Goal: Task Accomplishment & Management: Use online tool/utility

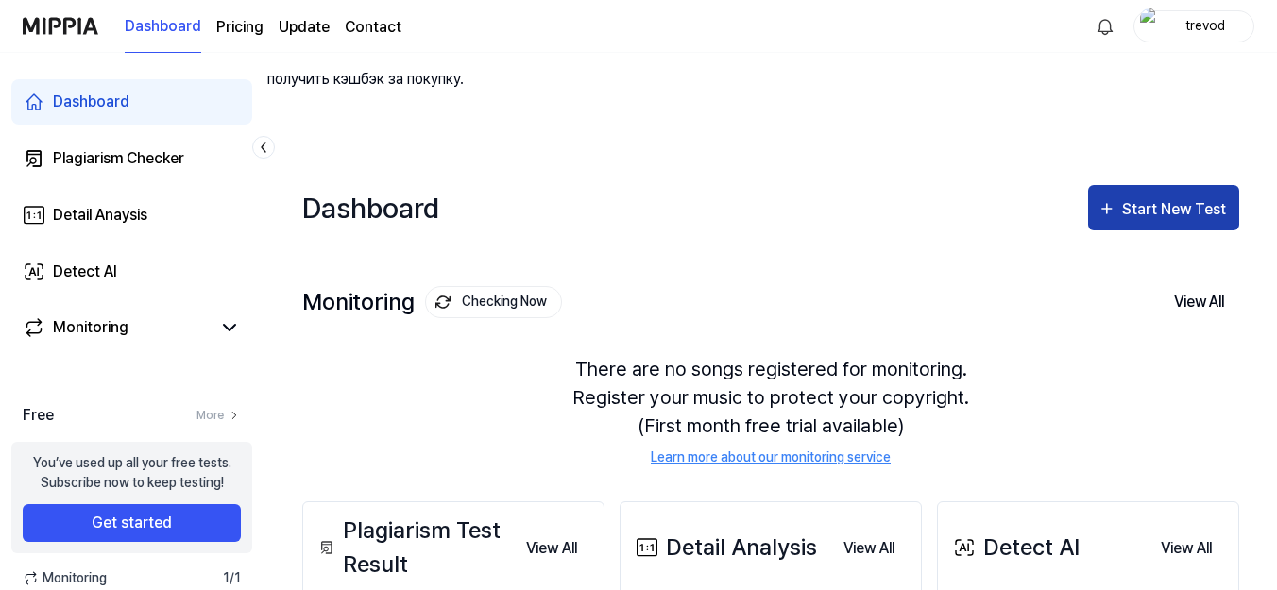
click at [1177, 197] on div "Start New Test" at bounding box center [1176, 209] width 108 height 25
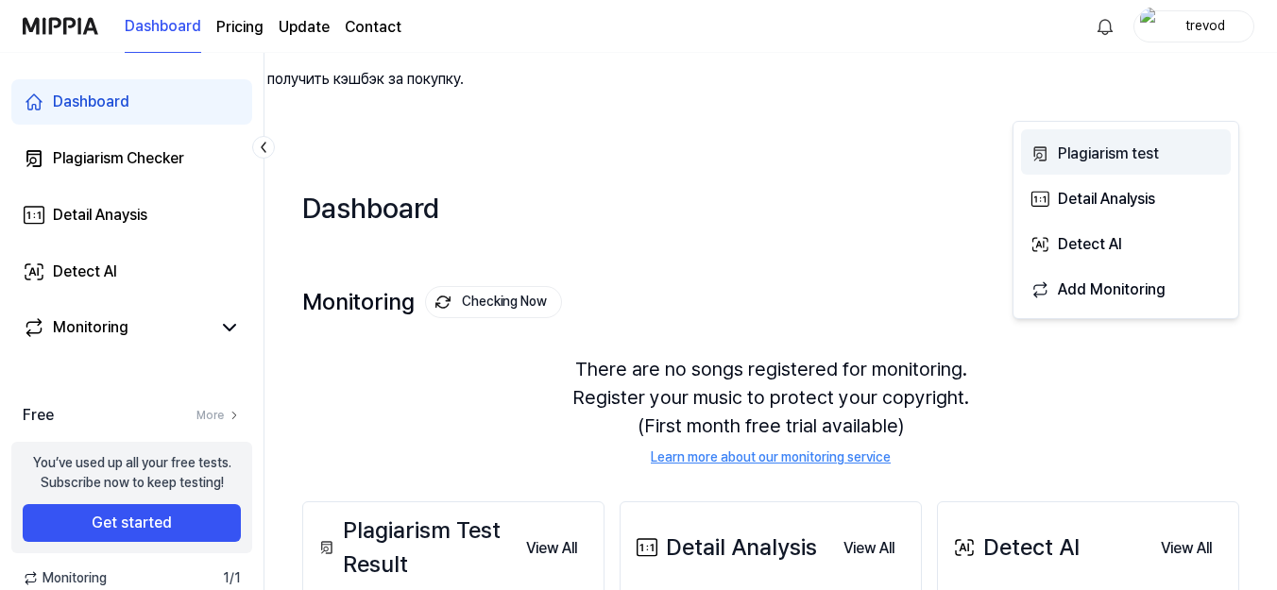
click at [1103, 158] on div "Plagiarism test" at bounding box center [1140, 154] width 164 height 25
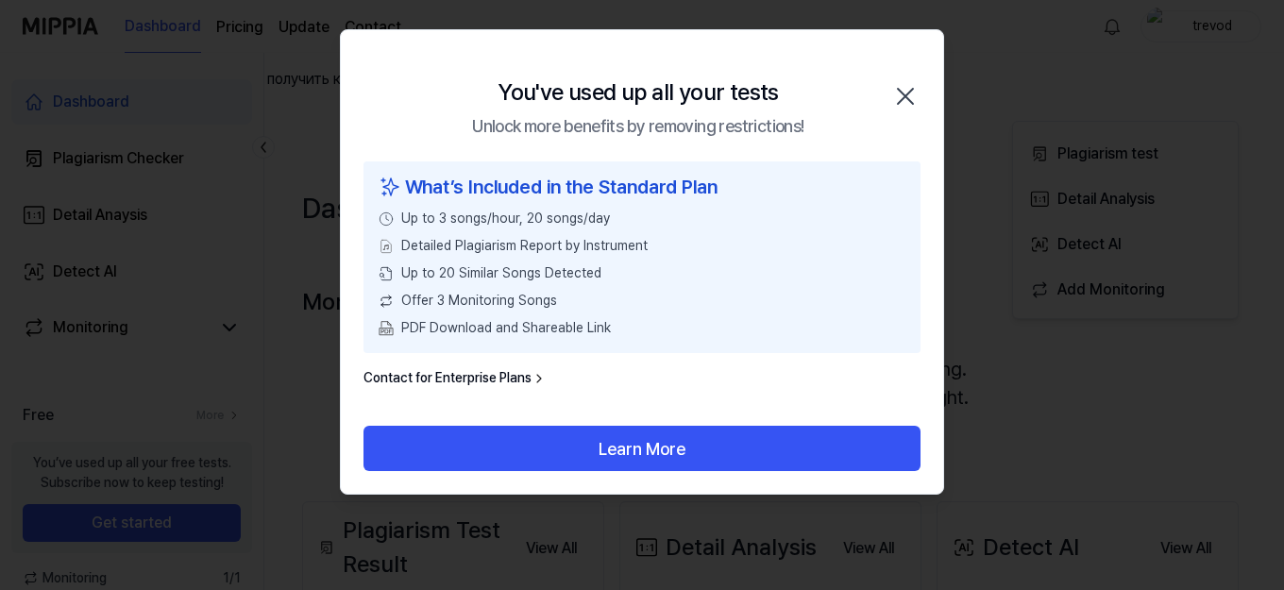
click at [901, 91] on icon "button" at bounding box center [905, 96] width 15 height 15
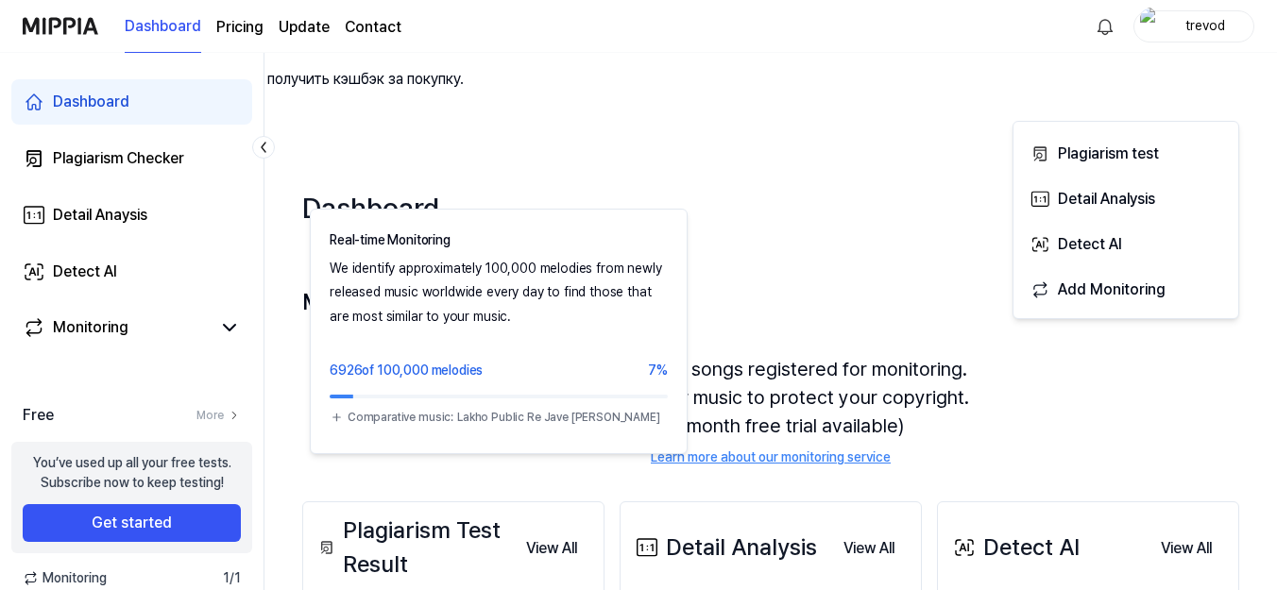
click at [495, 286] on button "Checking Now" at bounding box center [493, 302] width 137 height 32
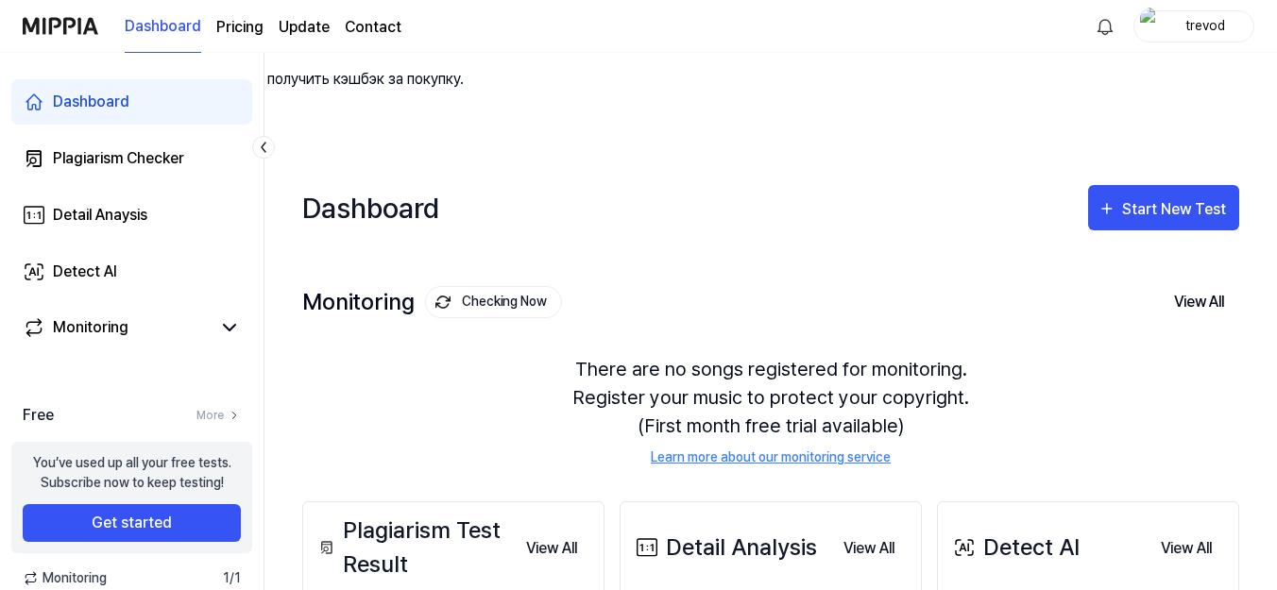
click at [476, 286] on button "Checking Now" at bounding box center [493, 302] width 137 height 32
drag, startPoint x: 347, startPoint y: 247, endPoint x: 391, endPoint y: 245, distance: 43.5
click at [391, 332] on div "There are no songs registered for monitoring. Register your music to protect yo…" at bounding box center [770, 411] width 937 height 158
drag, startPoint x: 465, startPoint y: 184, endPoint x: 437, endPoint y: 299, distance: 118.4
click at [437, 299] on div "Monitoring Checking Now View All Monitoring There are no songs registered for m…" at bounding box center [770, 356] width 937 height 214
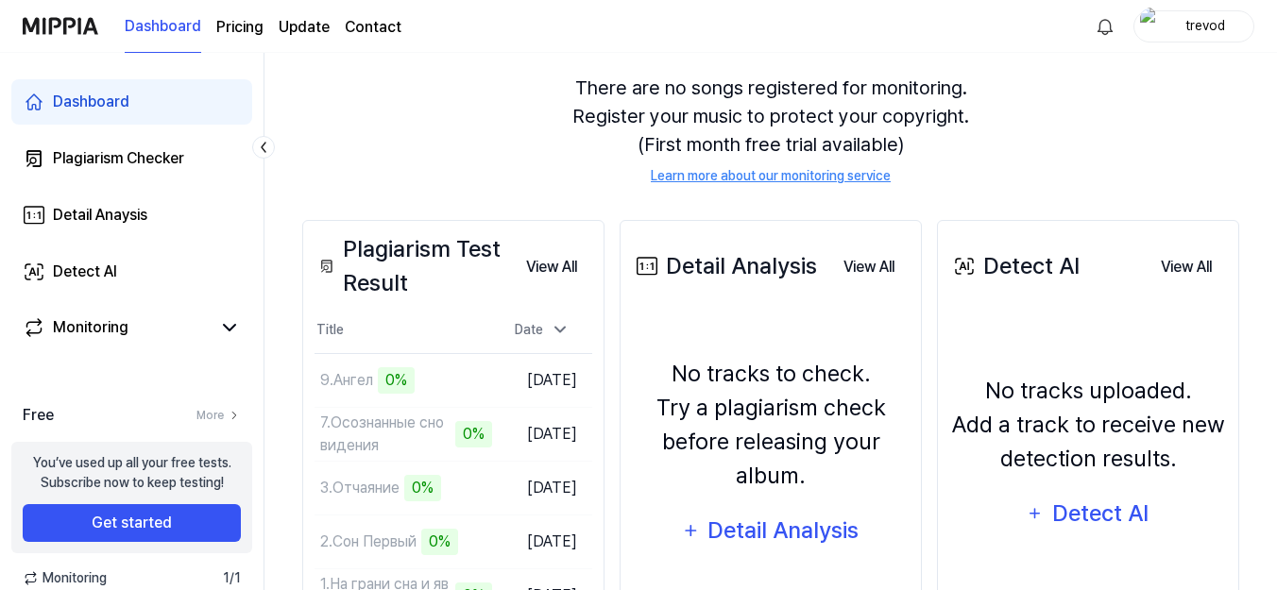
scroll to position [376, 0]
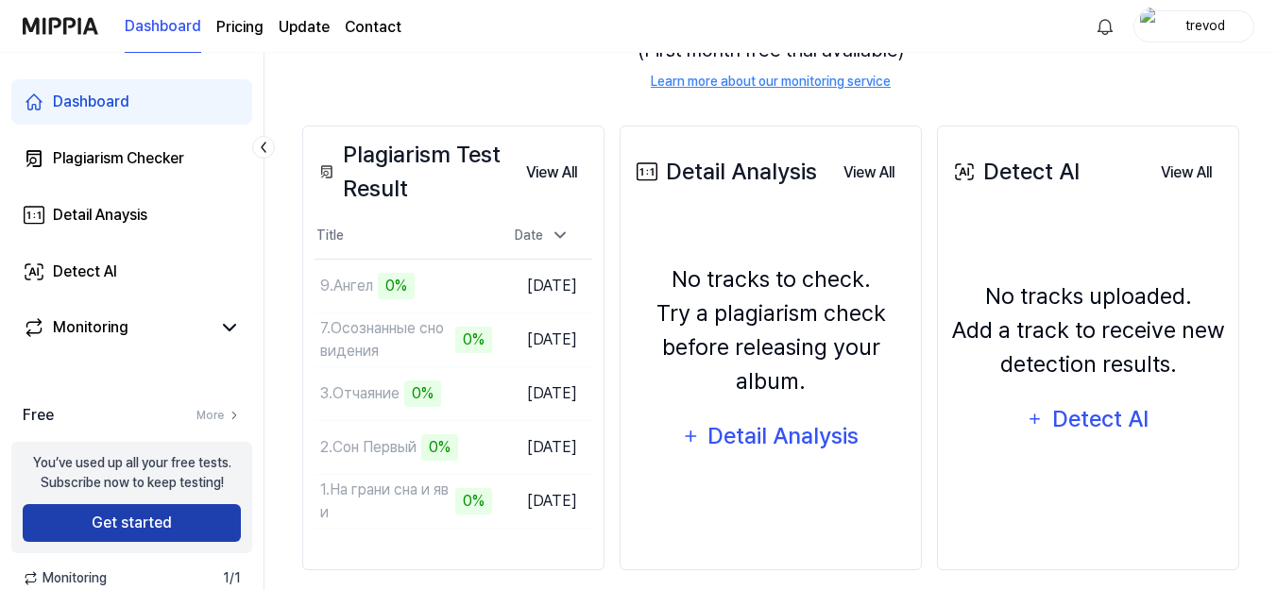
click at [115, 533] on button "Get started" at bounding box center [132, 523] width 218 height 38
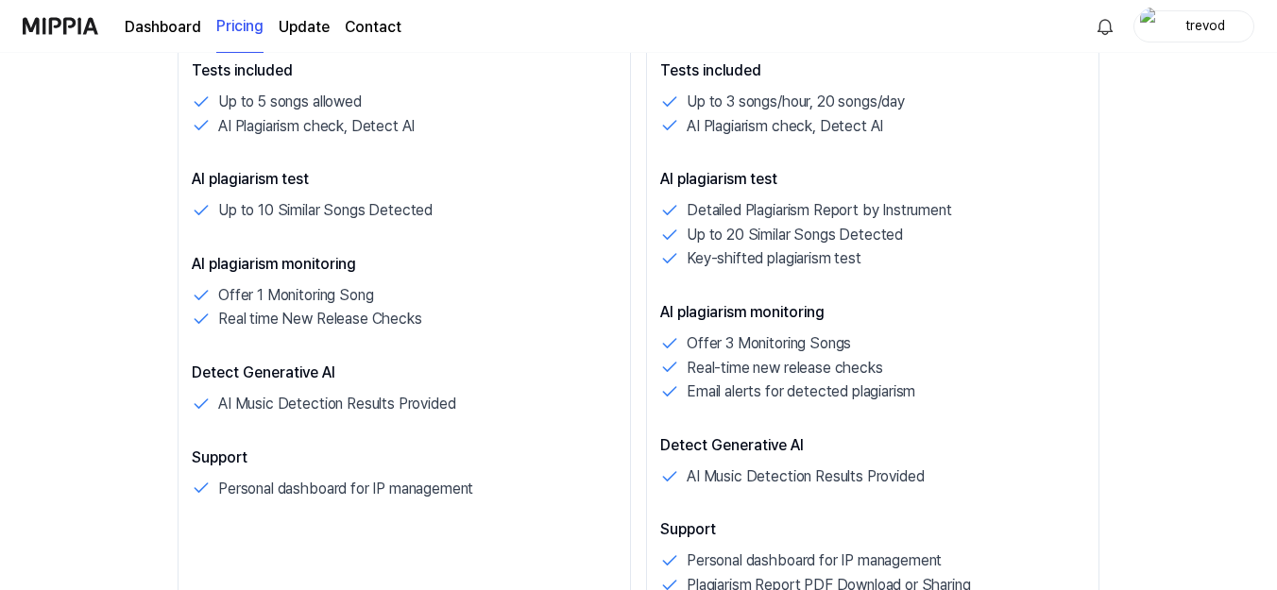
scroll to position [567, 0]
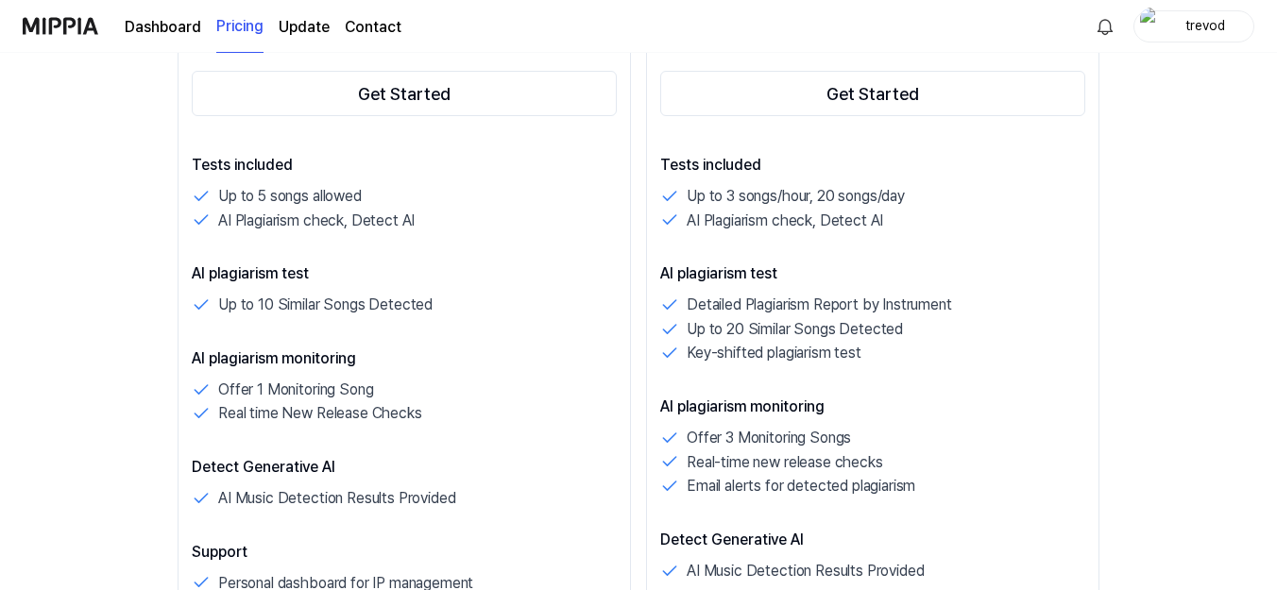
click at [659, 320] on div "Standard $15 /month 20% off $180/year Get Started Tests included Up to 3 songs/…" at bounding box center [872, 360] width 453 height 1008
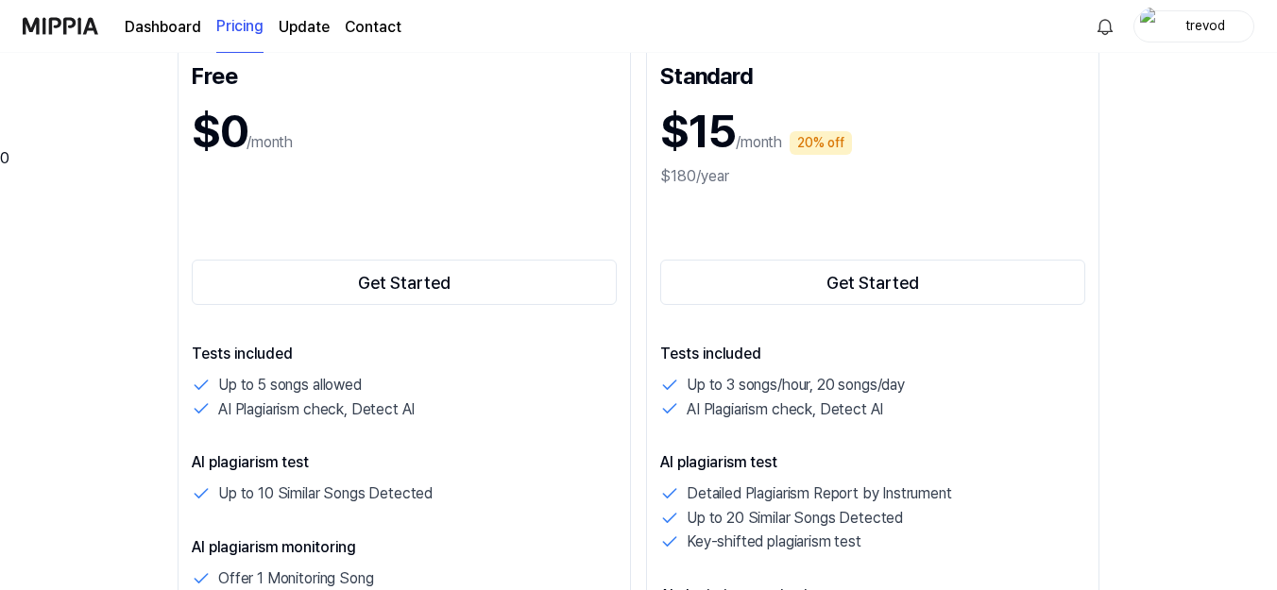
scroll to position [472, 0]
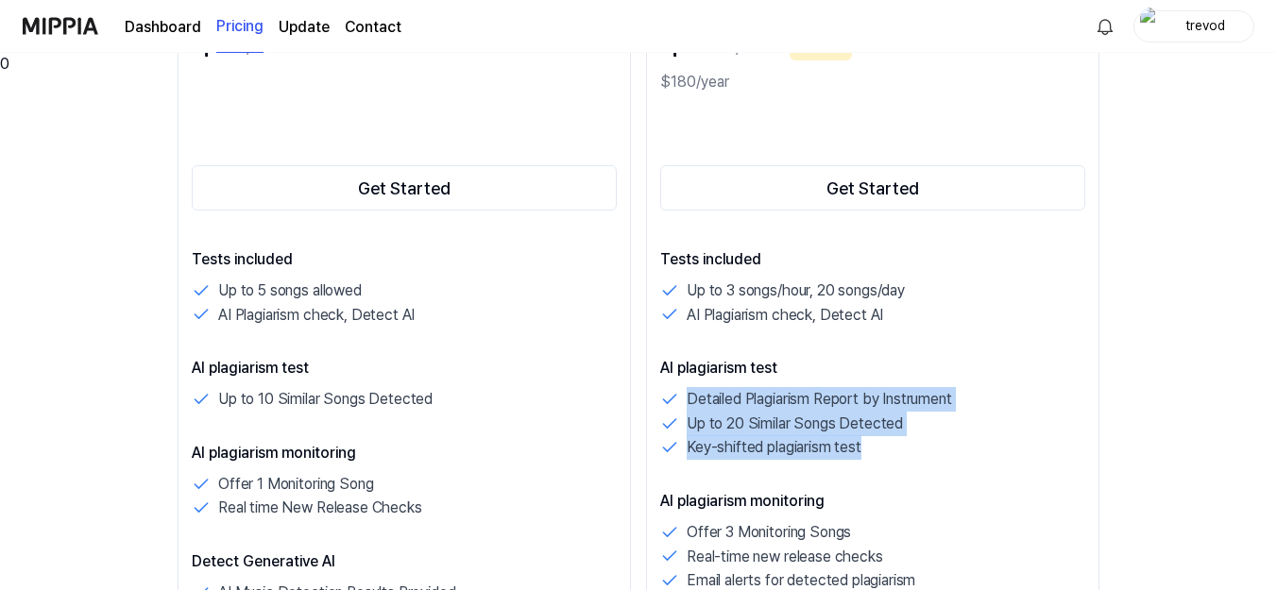
drag, startPoint x: 658, startPoint y: 281, endPoint x: 907, endPoint y: 338, distance: 255.6
click at [907, 338] on div "Standard $15 /month 20% off $180/year Get Started Tests included Up to 3 songs/…" at bounding box center [872, 455] width 453 height 1008
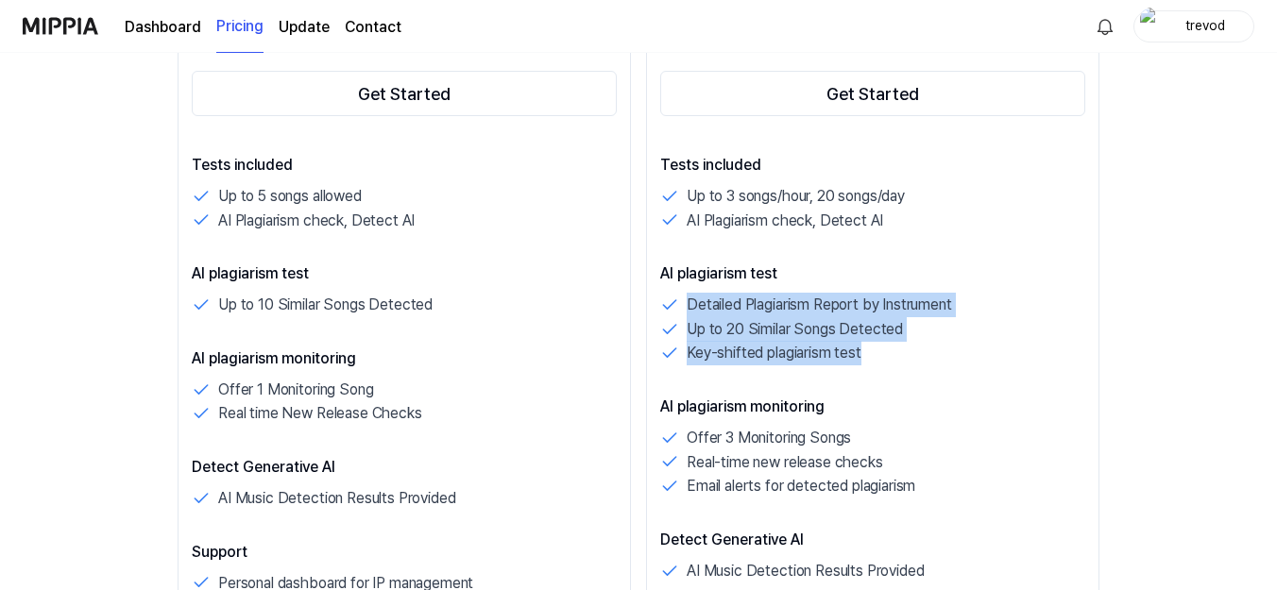
copy div "Detailed Plagiarism Report by Instrument Up to 20 Similar Songs Detected Key-sh…"
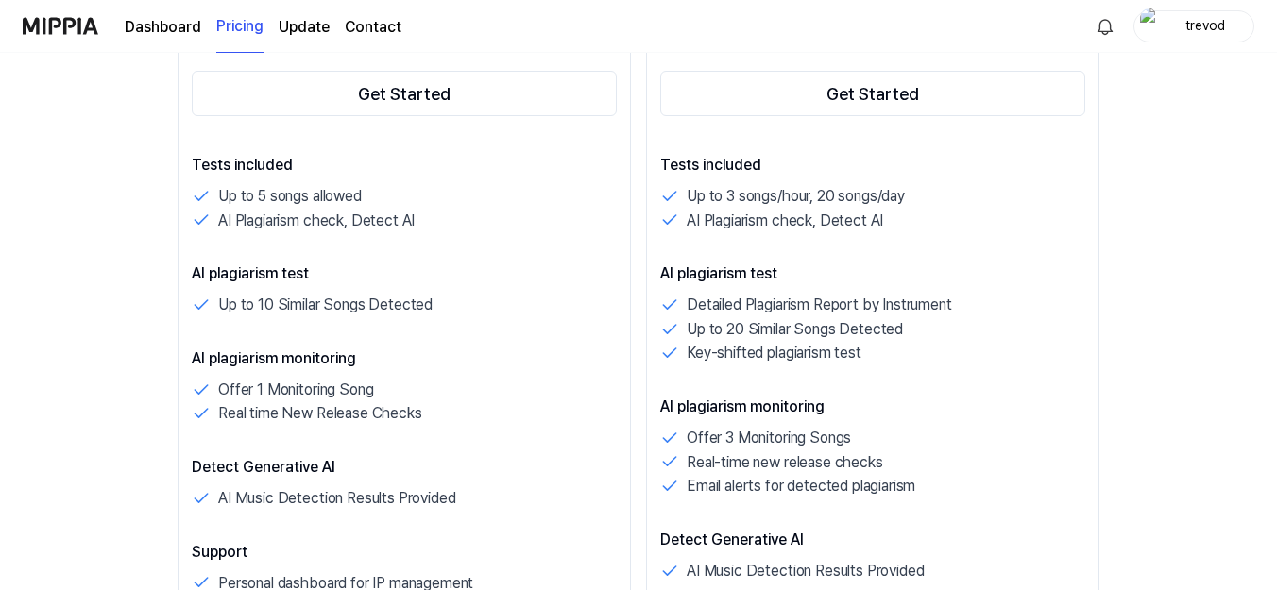
scroll to position [661, 0]
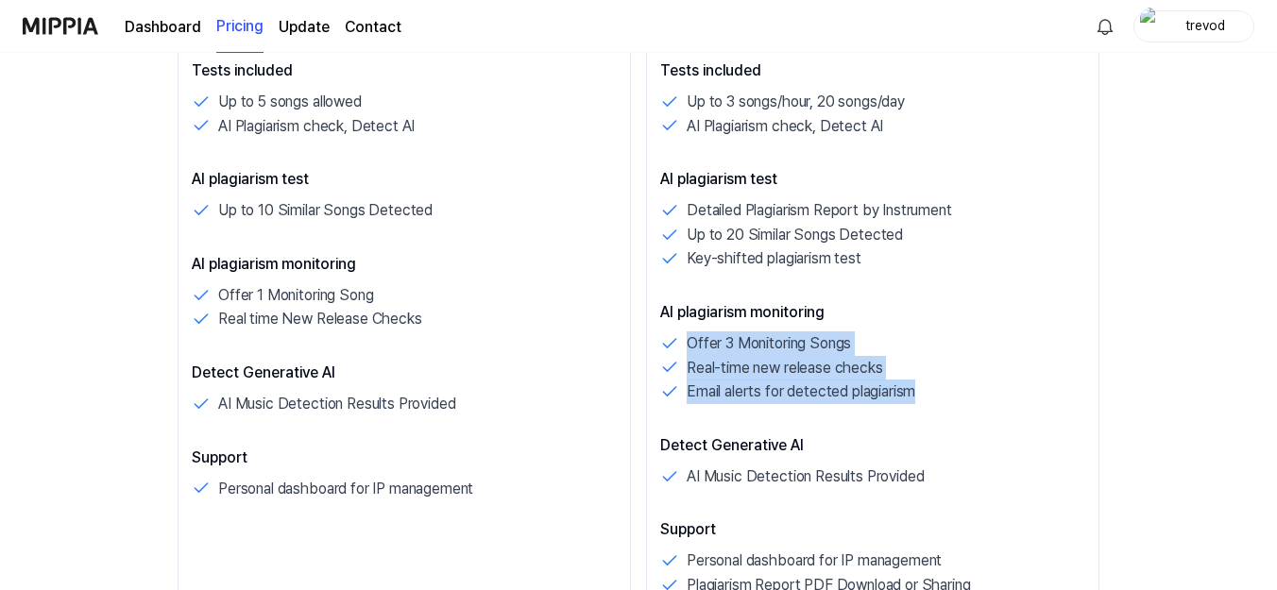
drag, startPoint x: 663, startPoint y: 224, endPoint x: 926, endPoint y: 294, distance: 272.5
click at [926, 294] on div "Tests included Up to 3 songs/hour, 20 songs/day AI Plagiarism check, Detect AI …" at bounding box center [872, 328] width 425 height 538
copy div "Offer 3 Monitoring Songs Real-time new release checks Email alerts for detected…"
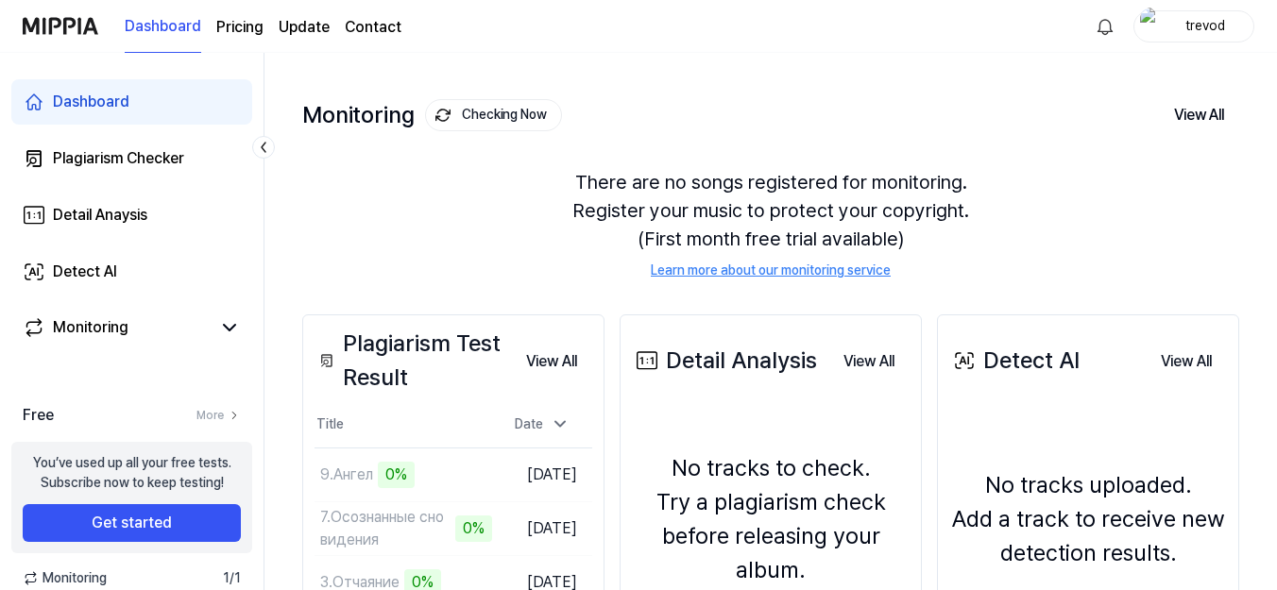
scroll to position [93, 0]
